Goal: Information Seeking & Learning: Learn about a topic

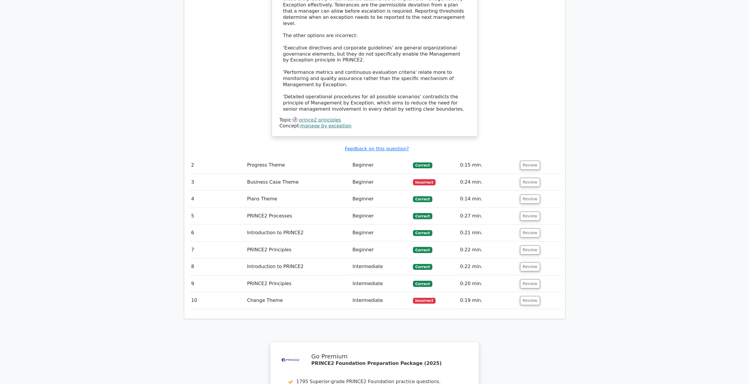
scroll to position [706, 0]
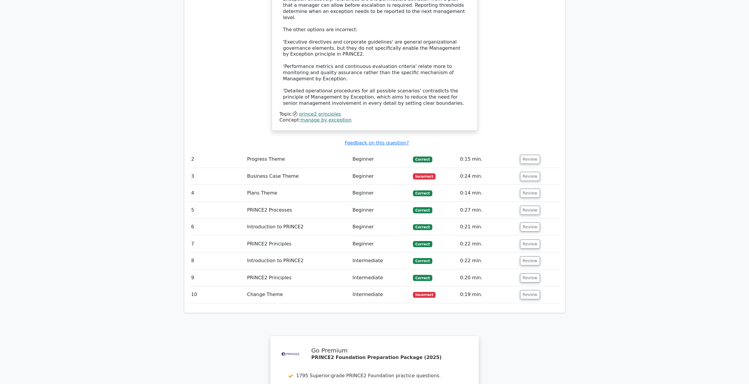
click at [369, 168] on td "Beginner" at bounding box center [380, 176] width 60 height 17
click at [535, 172] on button "Review" at bounding box center [530, 176] width 20 height 9
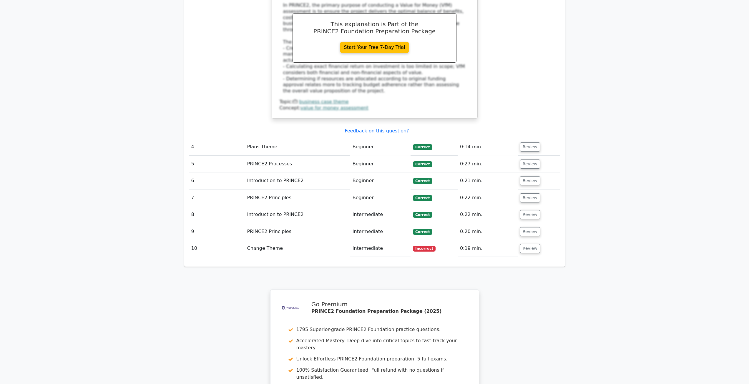
scroll to position [1060, 0]
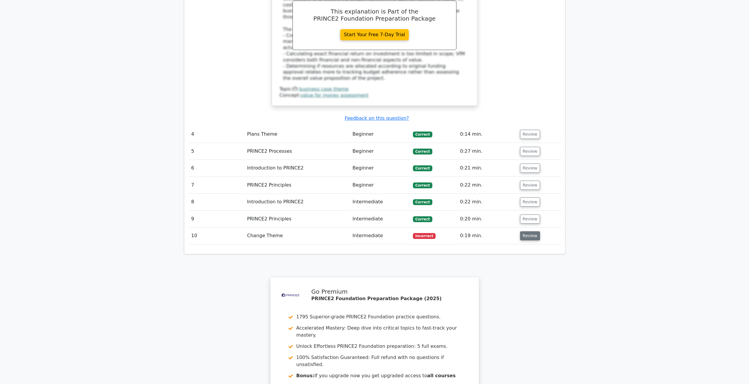
click at [532, 231] on button "Review" at bounding box center [530, 235] width 20 height 9
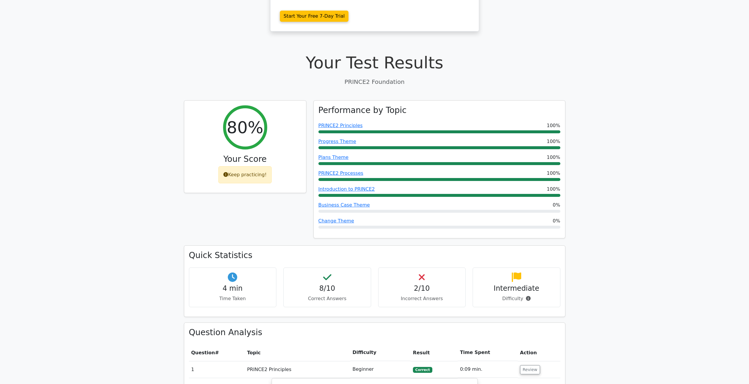
scroll to position [0, 0]
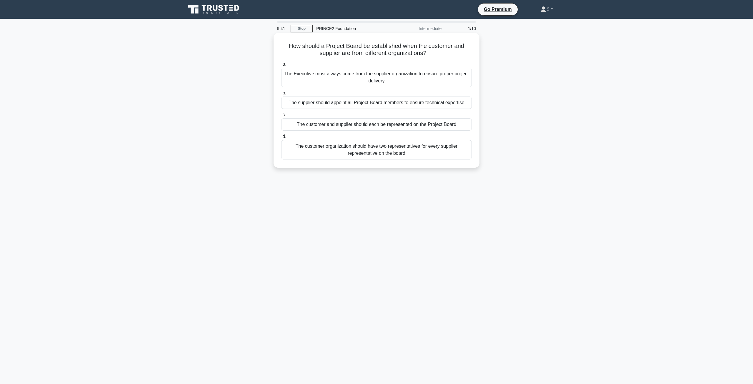
click at [402, 125] on div "The customer and supplier should each be represented on the Project Board" at bounding box center [376, 124] width 191 height 12
click at [281, 117] on input "c. The customer and supplier should each be represented on the Project Board" at bounding box center [281, 115] width 0 height 4
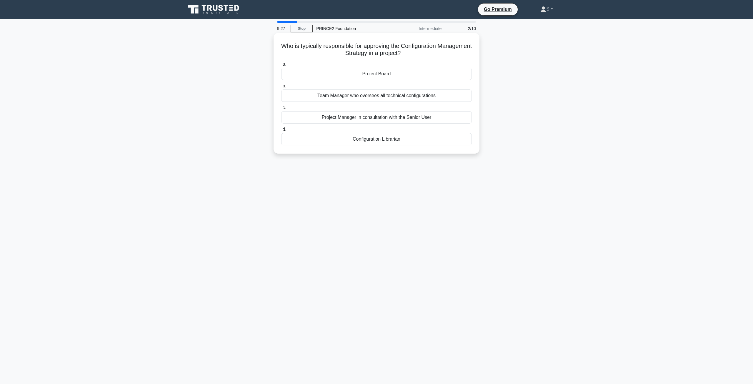
click at [393, 117] on div "Project Manager in consultation with the Senior User" at bounding box center [376, 117] width 191 height 12
click at [281, 110] on input "c. Project Manager in consultation with the Senior User" at bounding box center [281, 108] width 0 height 4
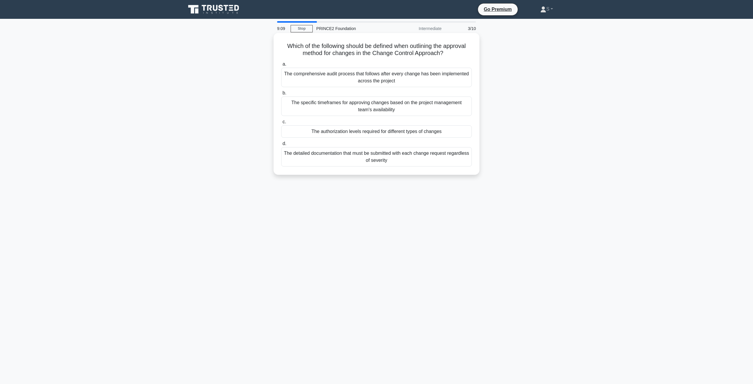
click at [422, 134] on div "The authorization levels required for different types of changes" at bounding box center [376, 131] width 191 height 12
click at [281, 124] on input "c. The authorization levels required for different types of changes" at bounding box center [281, 122] width 0 height 4
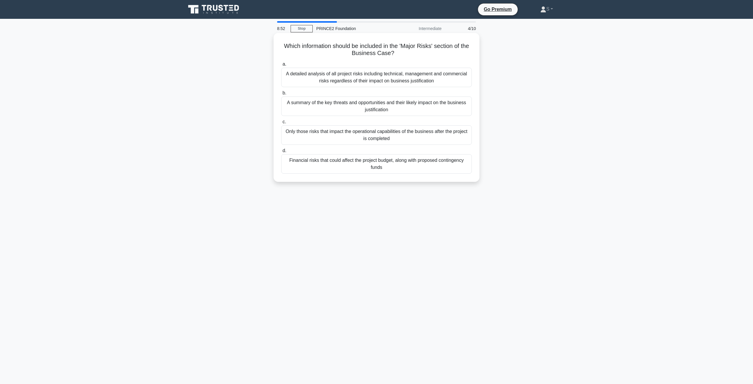
click at [406, 108] on div "A summary of the key threats and opportunities and their likely impact on the b…" at bounding box center [376, 106] width 191 height 19
click at [281, 95] on input "b. A summary of the key threats and opportunities and their likely impact on th…" at bounding box center [281, 93] width 0 height 4
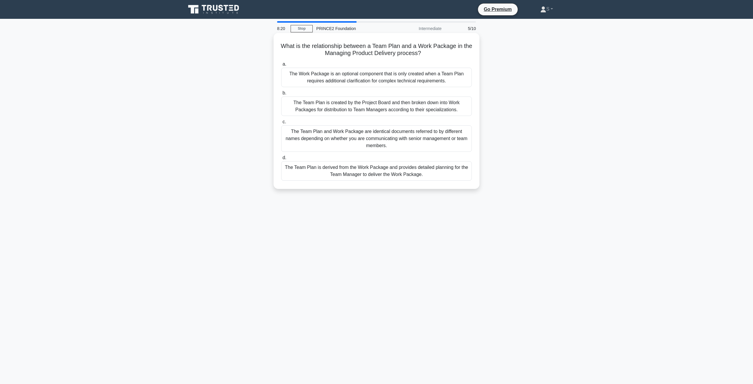
click at [455, 108] on div "The Team Plan is created by the Project Board and then broken down into Work Pa…" at bounding box center [376, 106] width 191 height 19
click at [281, 95] on input "b. The Team Plan is created by the Project Board and then broken down into Work…" at bounding box center [281, 93] width 0 height 4
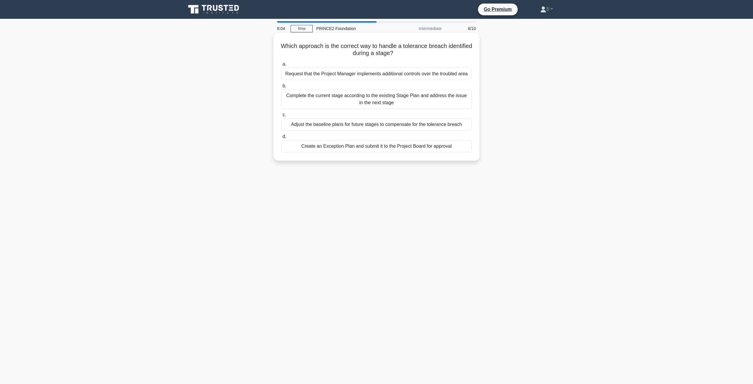
click at [397, 147] on div "Create an Exception Plan and submit it to the Project Board for approval" at bounding box center [376, 146] width 191 height 12
click at [281, 139] on input "d. Create an Exception Plan and submit it to the Project Board for approval" at bounding box center [281, 137] width 0 height 4
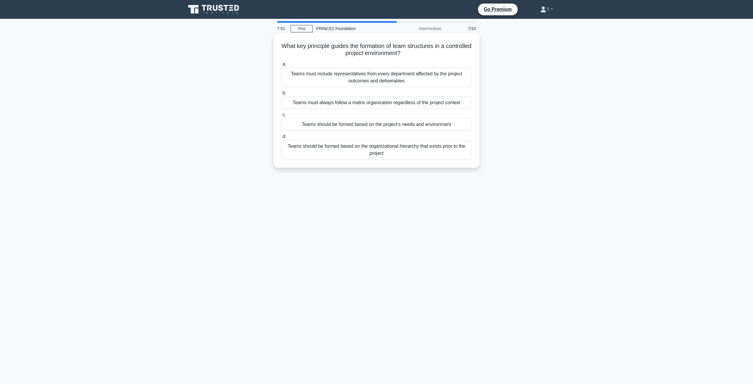
click at [408, 126] on div "Teams should be formed based on the project's needs and environment" at bounding box center [376, 124] width 191 height 12
click at [281, 117] on input "c. Teams should be formed based on the project's needs and environment" at bounding box center [281, 115] width 0 height 4
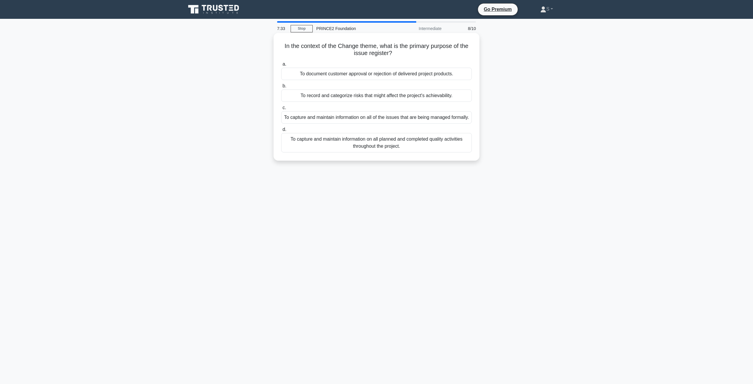
click at [389, 122] on div "To capture and maintain information on all of the issues that are being managed…" at bounding box center [376, 117] width 191 height 12
click at [281, 110] on input "c. To capture and maintain information on all of the issues that are being mana…" at bounding box center [281, 108] width 0 height 4
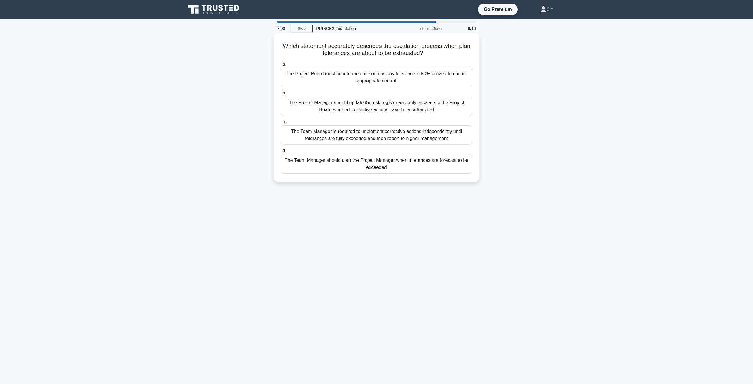
click at [343, 138] on div "The Team Manager is required to implement corrective actions independently unti…" at bounding box center [376, 134] width 191 height 19
click at [281, 124] on input "c. The Team Manager is required to implement corrective actions independently u…" at bounding box center [281, 122] width 0 height 4
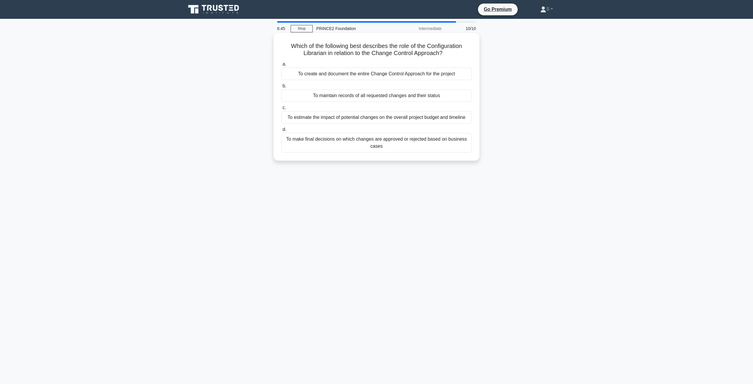
click at [390, 98] on div "To maintain records of all requested changes and their status" at bounding box center [376, 95] width 191 height 12
click at [281, 88] on input "b. To maintain records of all requested changes and their status" at bounding box center [281, 86] width 0 height 4
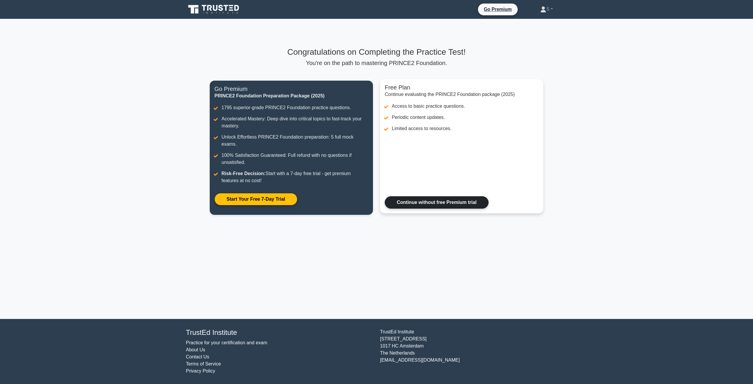
click at [463, 199] on link "Continue without free Premium trial" at bounding box center [437, 202] width 104 height 12
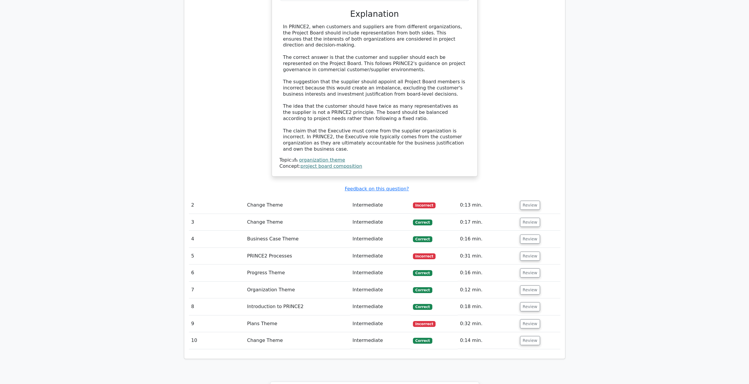
scroll to position [677, 0]
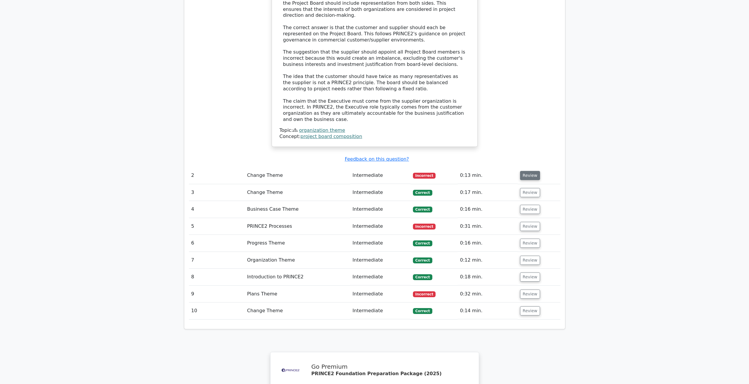
click at [523, 171] on button "Review" at bounding box center [530, 175] width 20 height 9
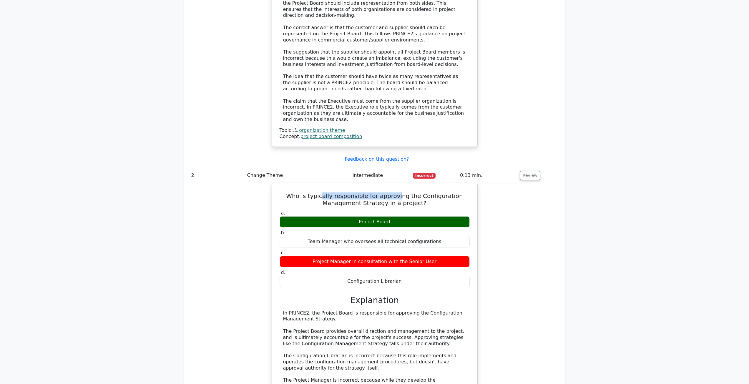
drag, startPoint x: 339, startPoint y: 157, endPoint x: 400, endPoint y: 157, distance: 61.5
click at [400, 192] on h5 "Who is typically responsible for approving the Configuration Management Strateg…" at bounding box center [374, 199] width 191 height 14
click at [422, 192] on h5 "Who is typically responsible for approving the Configuration Management Strateg…" at bounding box center [374, 199] width 191 height 14
drag, startPoint x: 367, startPoint y: 160, endPoint x: 415, endPoint y: 160, distance: 48.0
click at [415, 192] on h5 "Who is typically responsible for approving the Configuration Management Strateg…" at bounding box center [374, 199] width 191 height 14
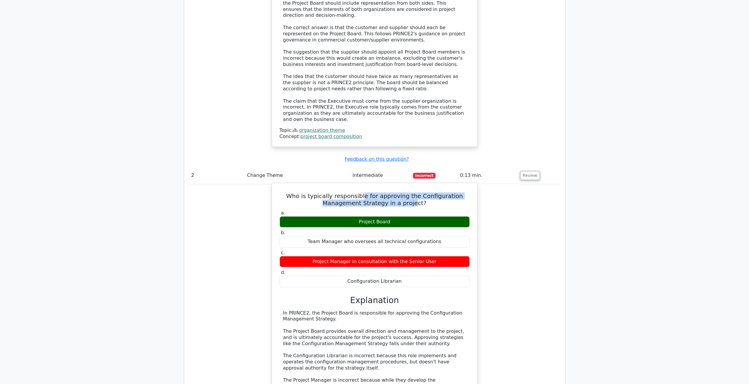
click at [391, 192] on h5 "Who is typically responsible for approving the Configuration Management Strateg…" at bounding box center [374, 199] width 191 height 14
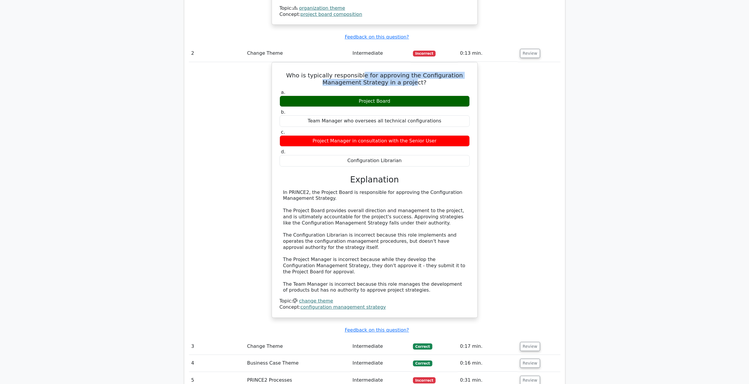
scroll to position [912, 0]
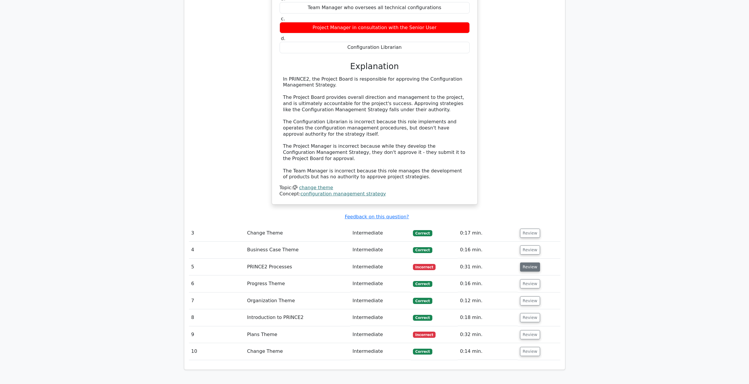
click at [530, 263] on button "Review" at bounding box center [530, 267] width 20 height 9
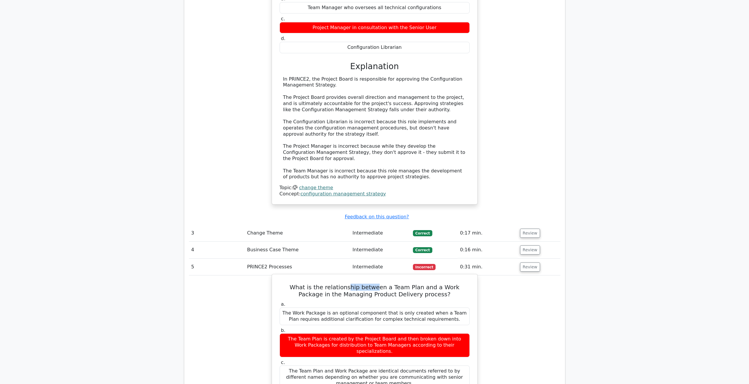
drag, startPoint x: 360, startPoint y: 247, endPoint x: 364, endPoint y: 247, distance: 4.4
click at [364, 284] on h5 "What is the relationship between a Team Plan and a Work Package in the Managing…" at bounding box center [374, 291] width 191 height 14
click at [371, 284] on h5 "What is the relationship between a Team Plan and a Work Package in the Managing…" at bounding box center [374, 291] width 191 height 14
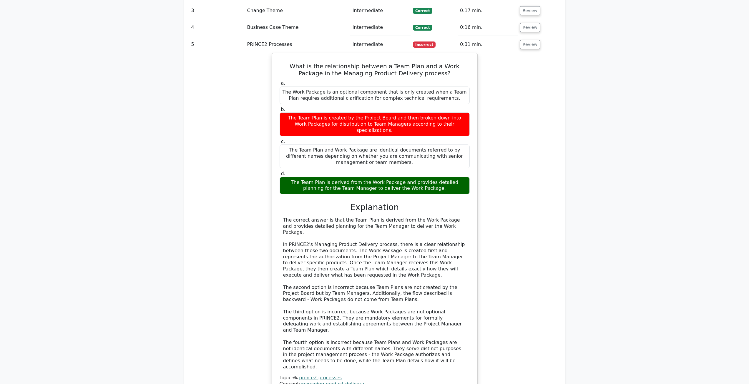
scroll to position [1295, 0]
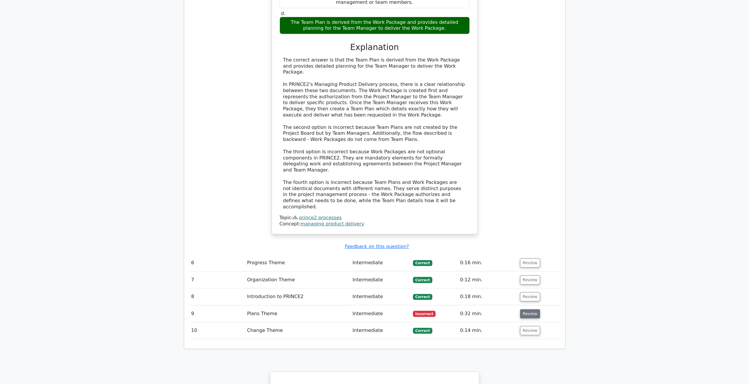
click at [522, 309] on button "Review" at bounding box center [530, 313] width 20 height 9
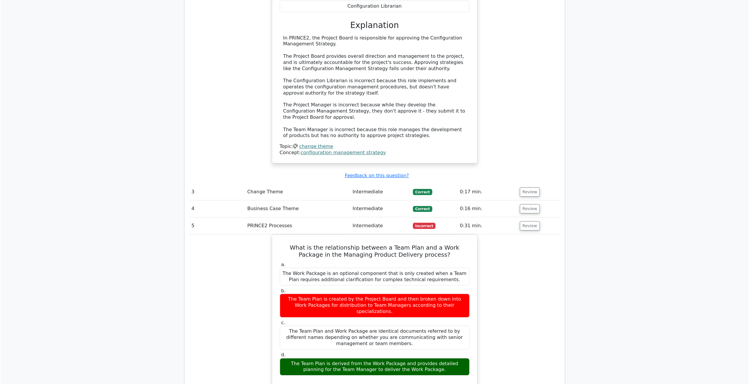
scroll to position [824, 0]
